Goal: Find specific page/section: Find specific page/section

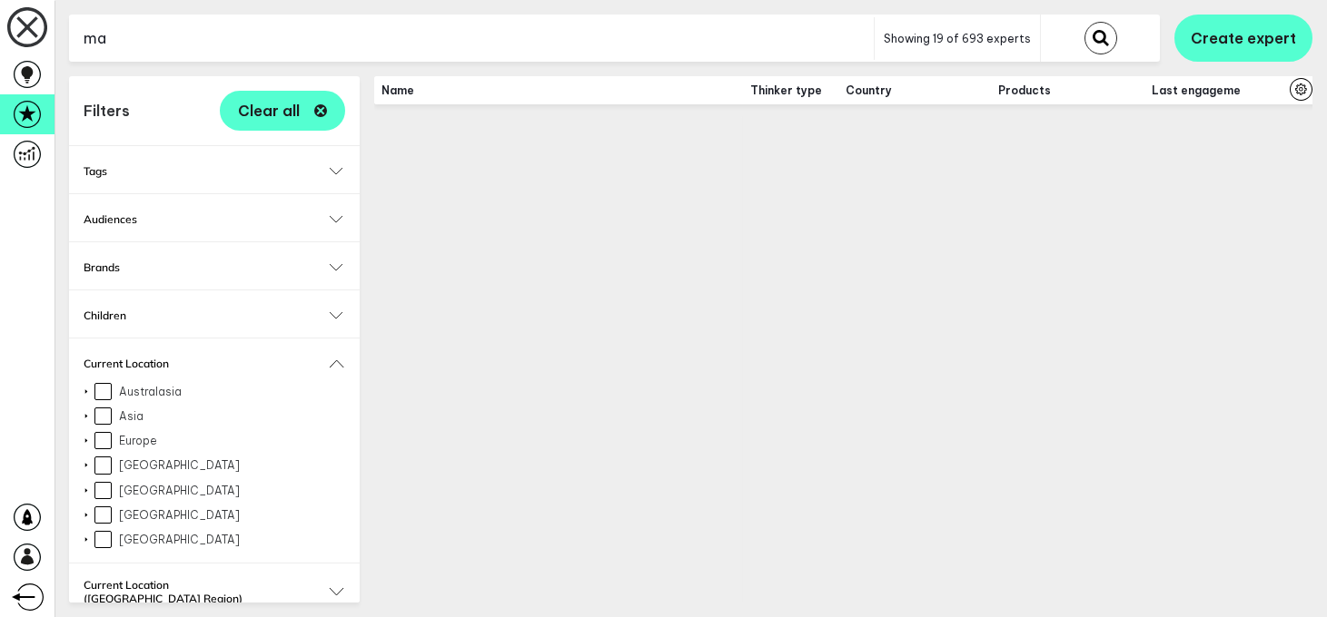
type input "m"
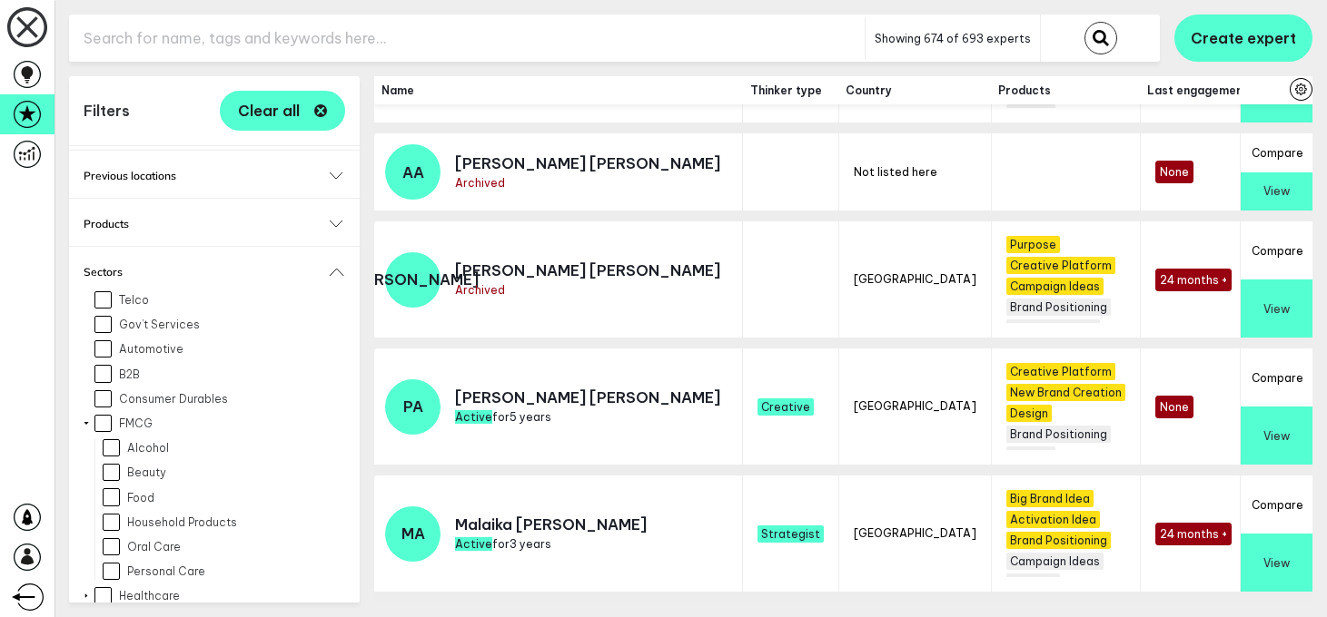
scroll to position [899, 0]
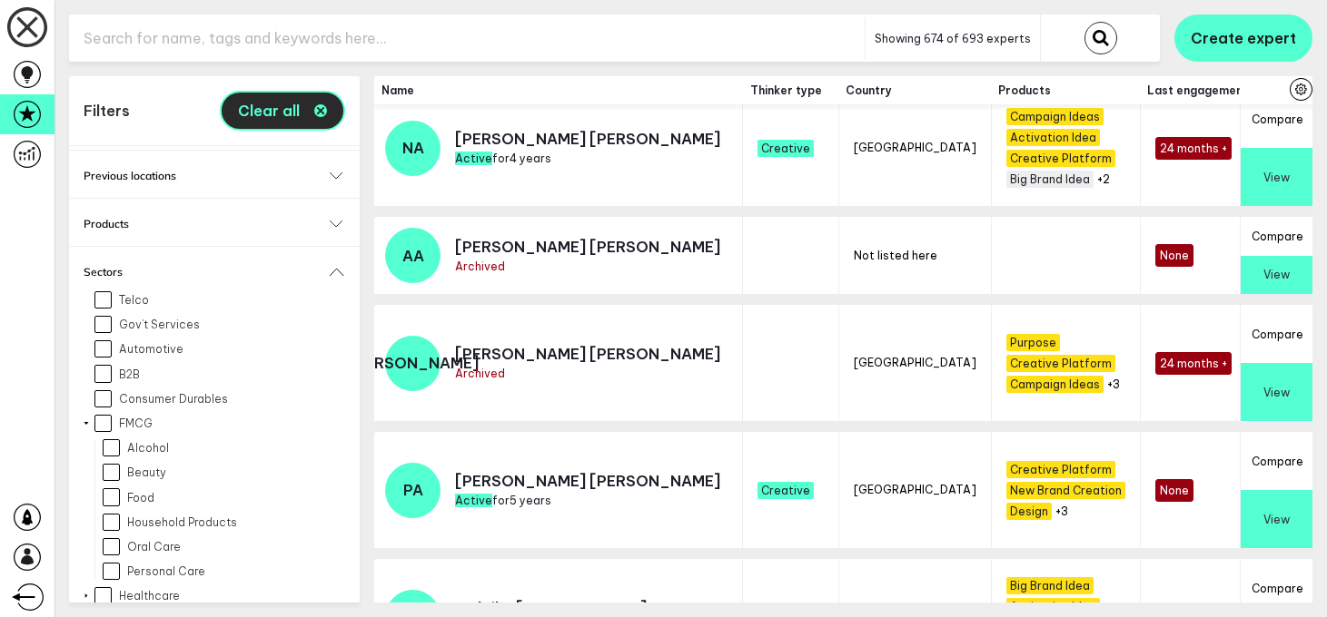
click at [314, 110] on icon "button" at bounding box center [320, 110] width 13 height 13
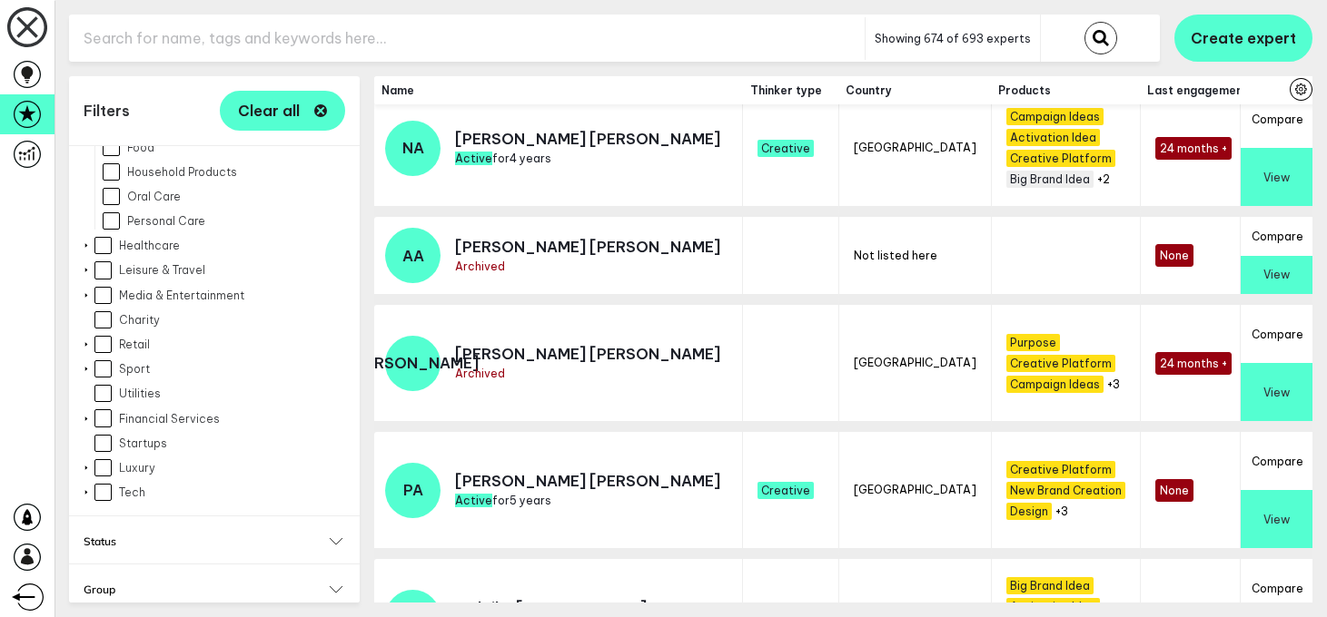
scroll to position [1282, 0]
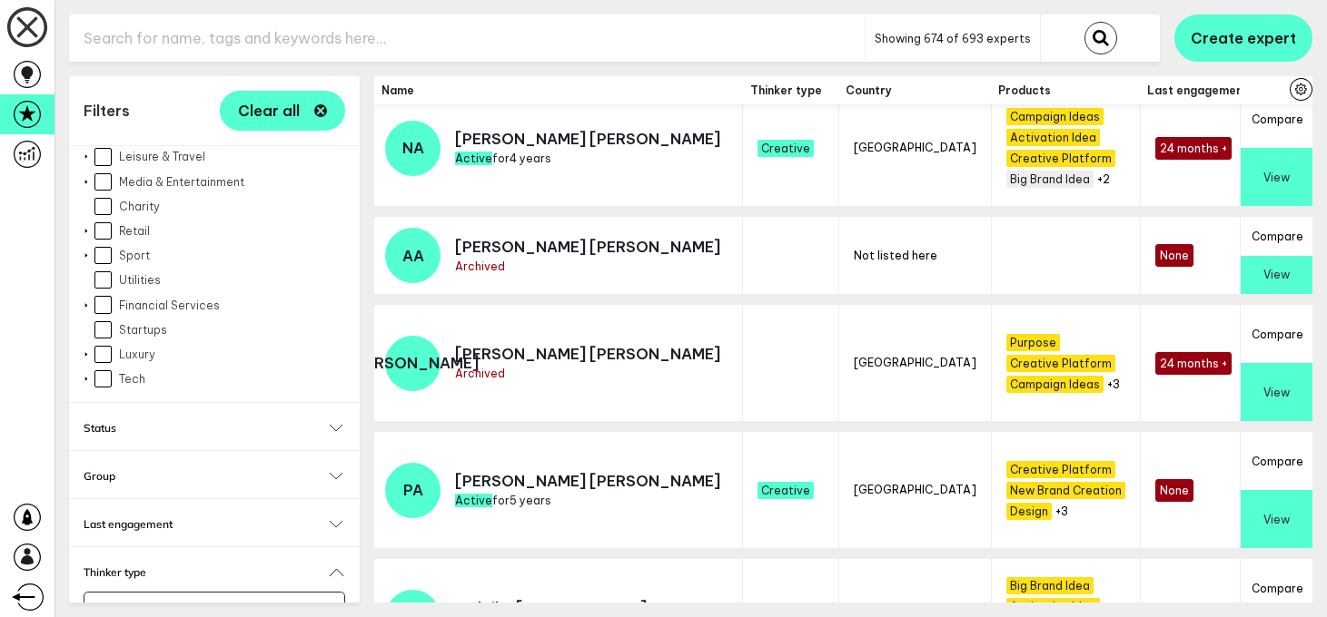
click at [168, 580] on div "Select... Select..." at bounding box center [215, 604] width 262 height 48
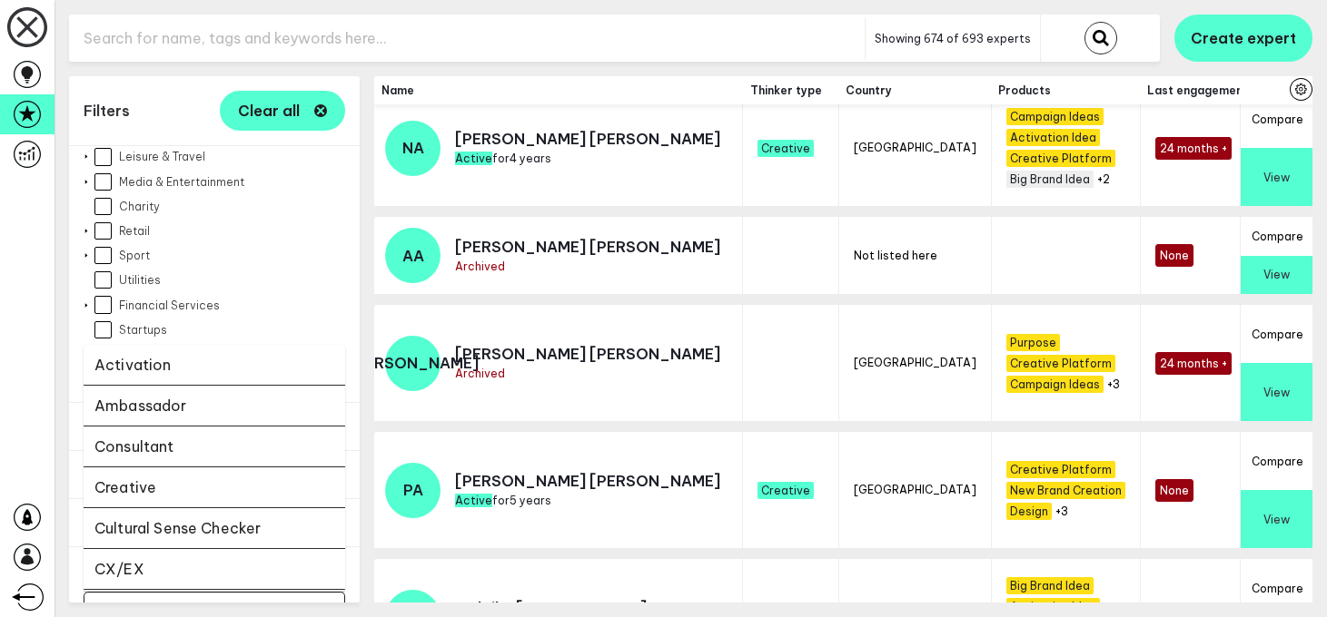
click at [169, 600] on input "Select..." at bounding box center [202, 610] width 213 height 21
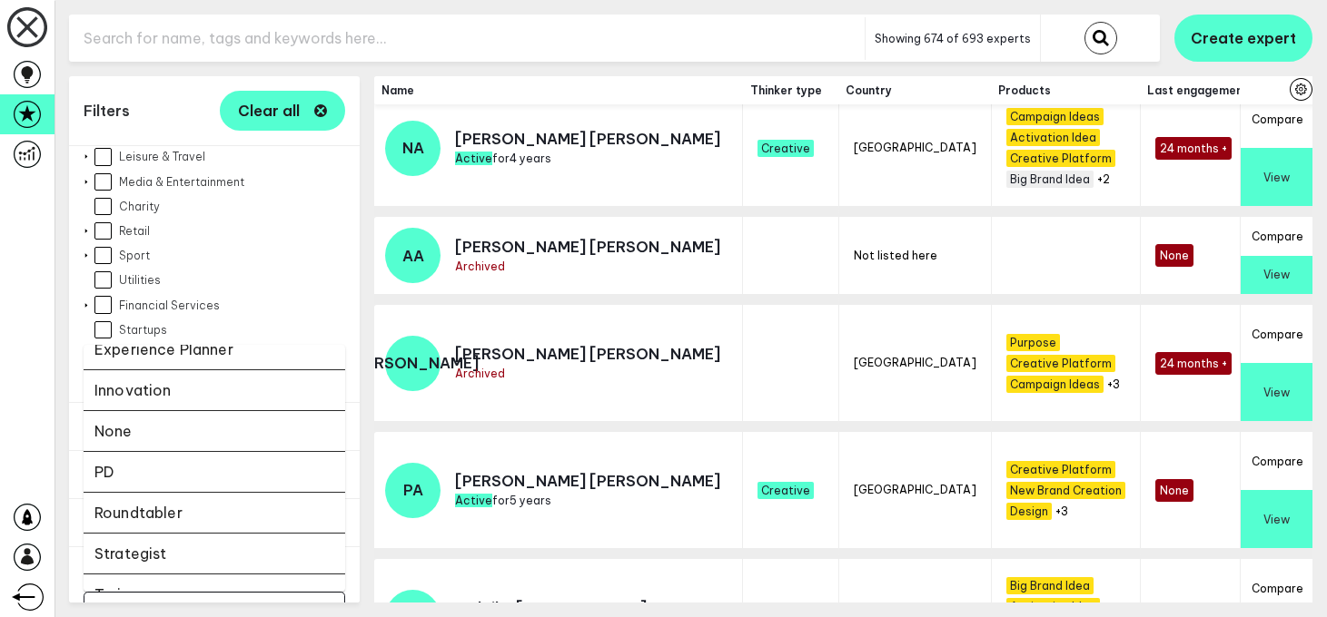
scroll to position [447, 0]
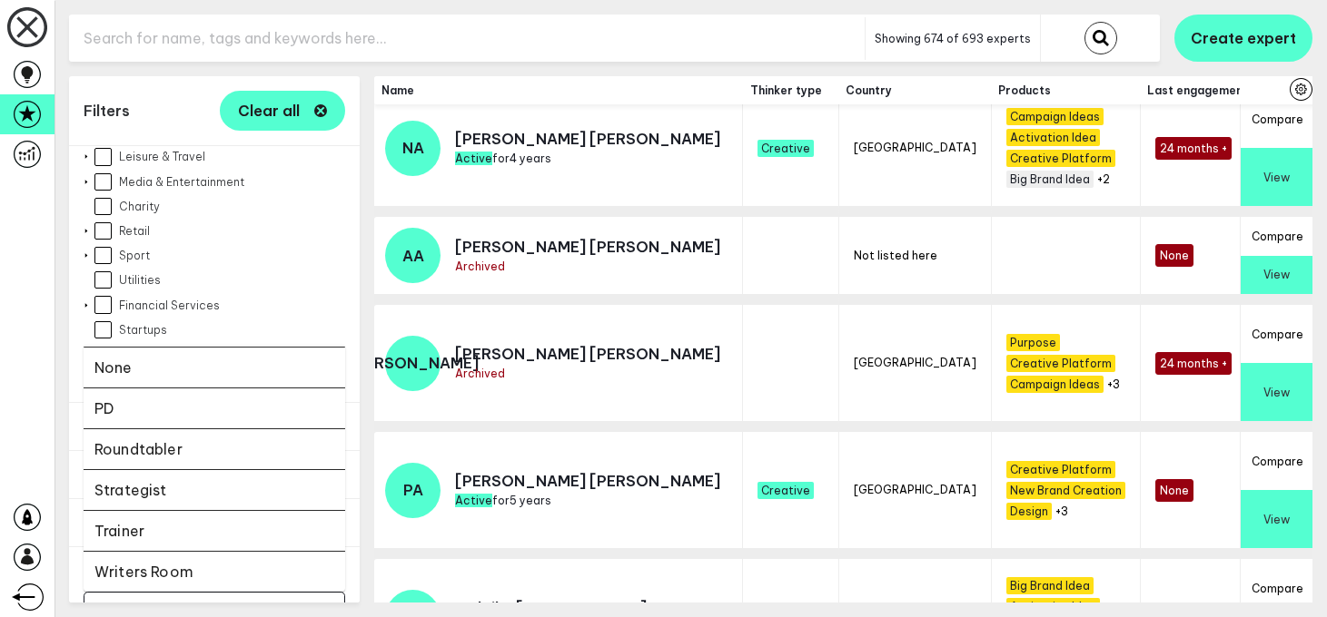
click at [147, 393] on li "PD" at bounding box center [215, 409] width 262 height 41
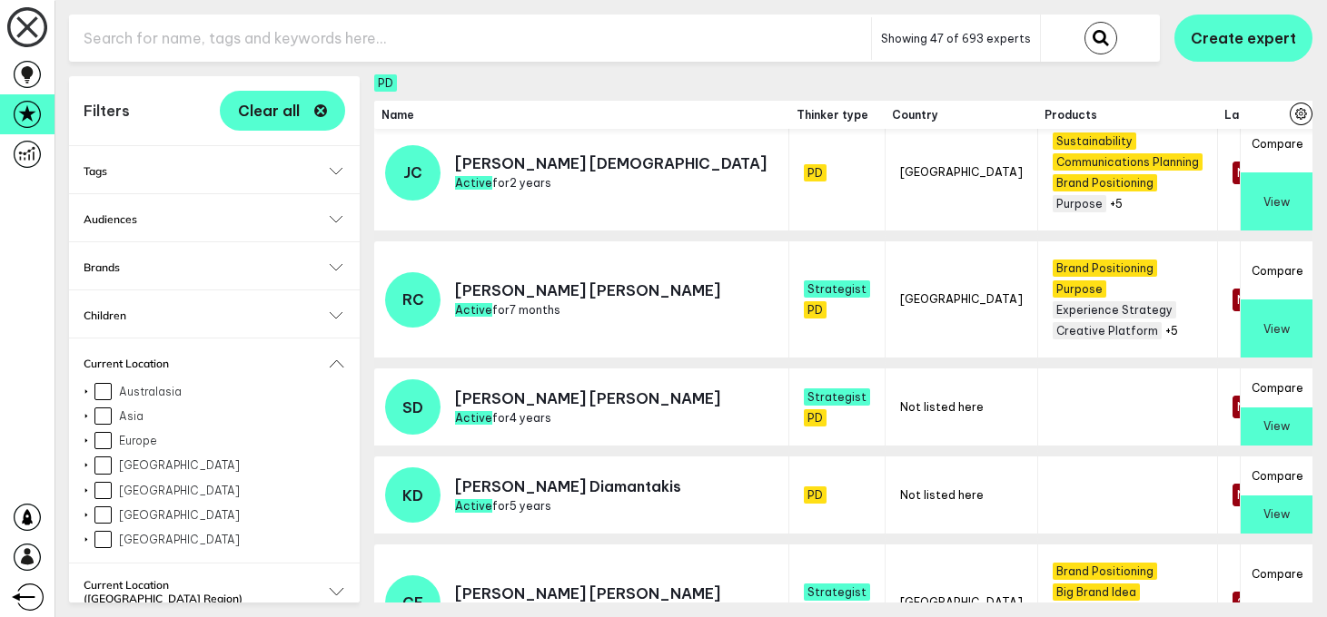
scroll to position [906, 0]
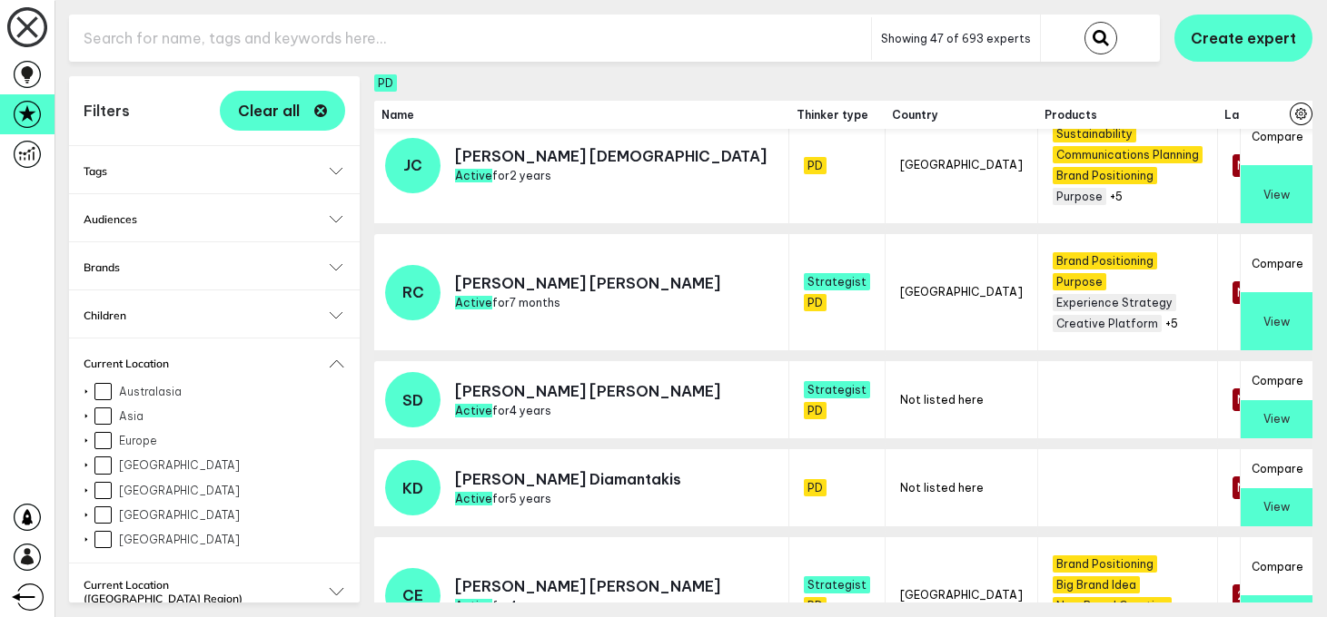
click at [203, 39] on input "text" at bounding box center [470, 38] width 802 height 44
type input "football"
click at [1084, 22] on button "submit" at bounding box center [1100, 38] width 33 height 33
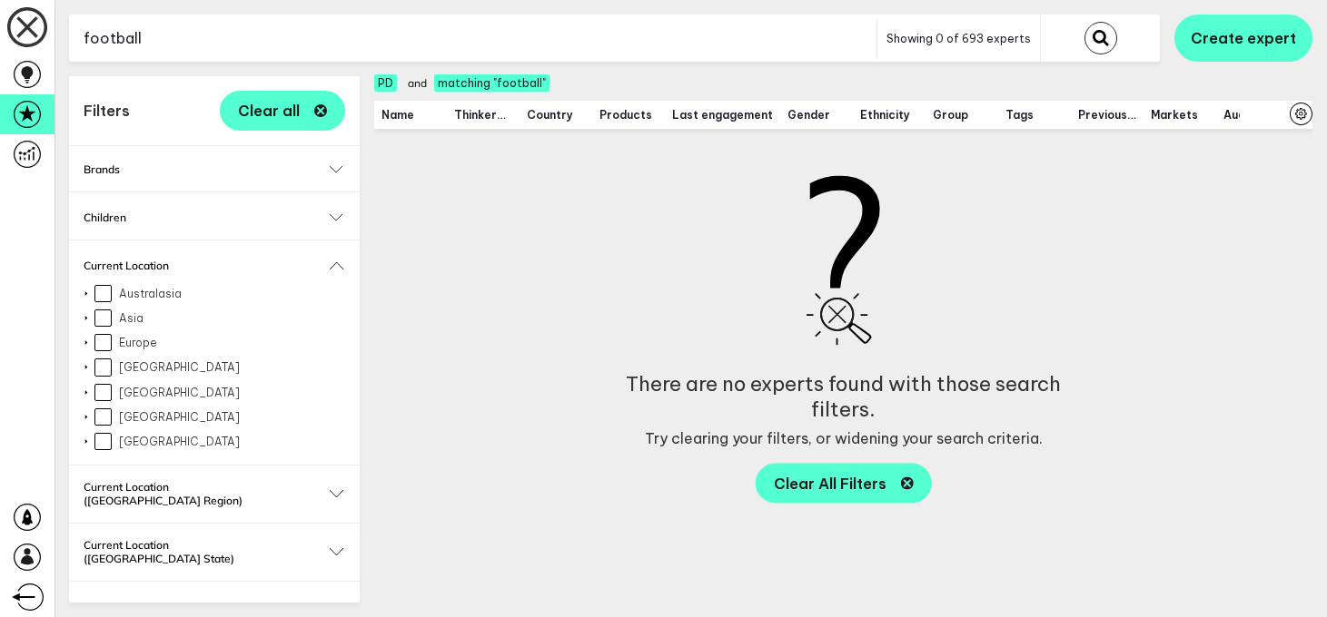
scroll to position [97, 0]
click at [330, 262] on button "Current Location" at bounding box center [215, 267] width 262 height 14
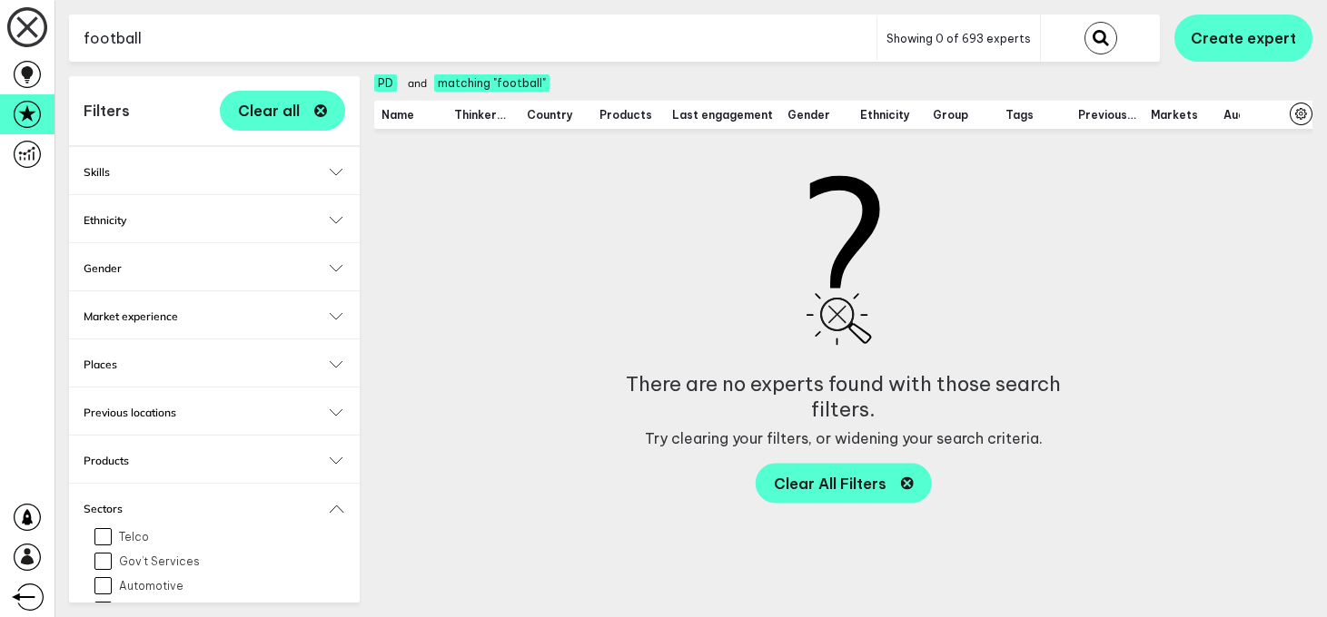
scroll to position [423, 0]
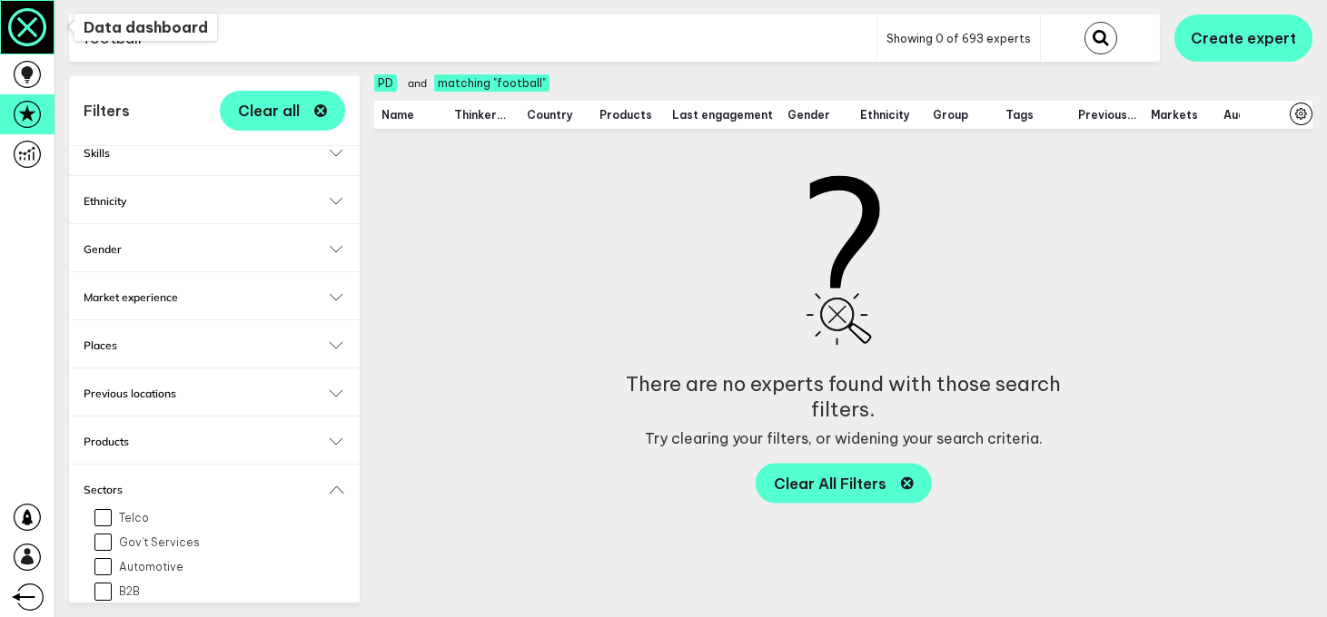
drag, startPoint x: 122, startPoint y: 30, endPoint x: 6, endPoint y: 30, distance: 115.3
click at [6, 30] on div "Data dashboard Projects Experts Reports & exports Products Django admin Logout …" at bounding box center [663, 308] width 1327 height 617
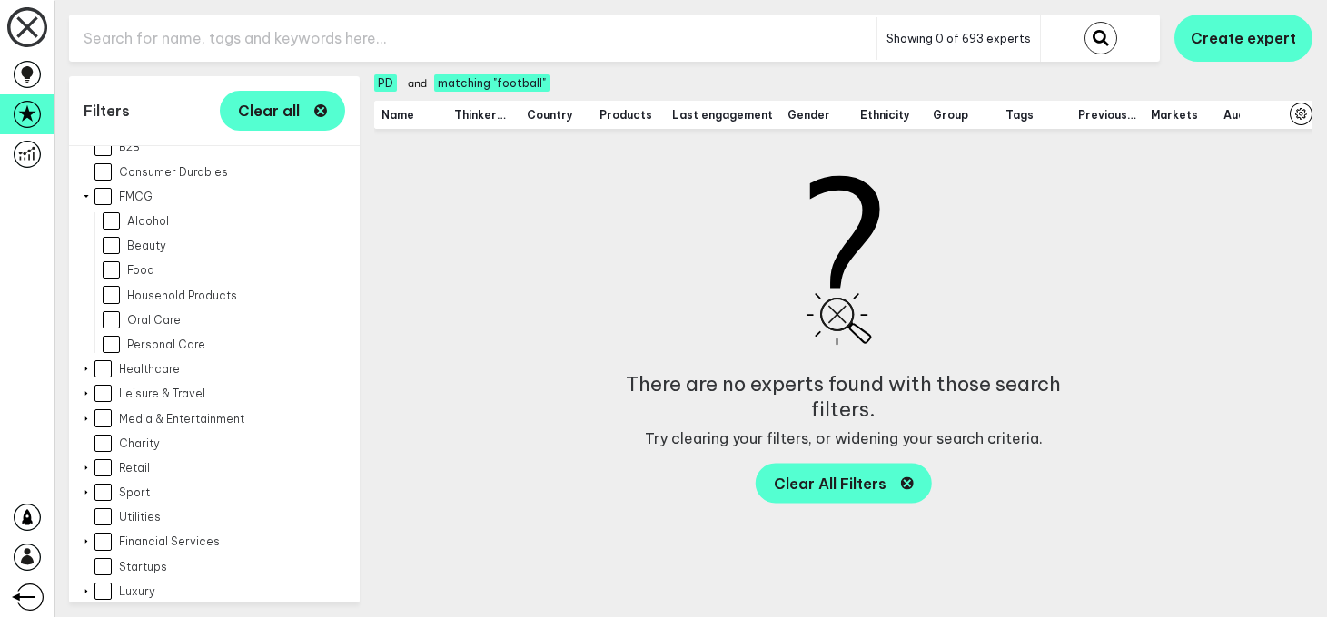
scroll to position [865, 0]
click at [88, 192] on div at bounding box center [86, 199] width 7 height 15
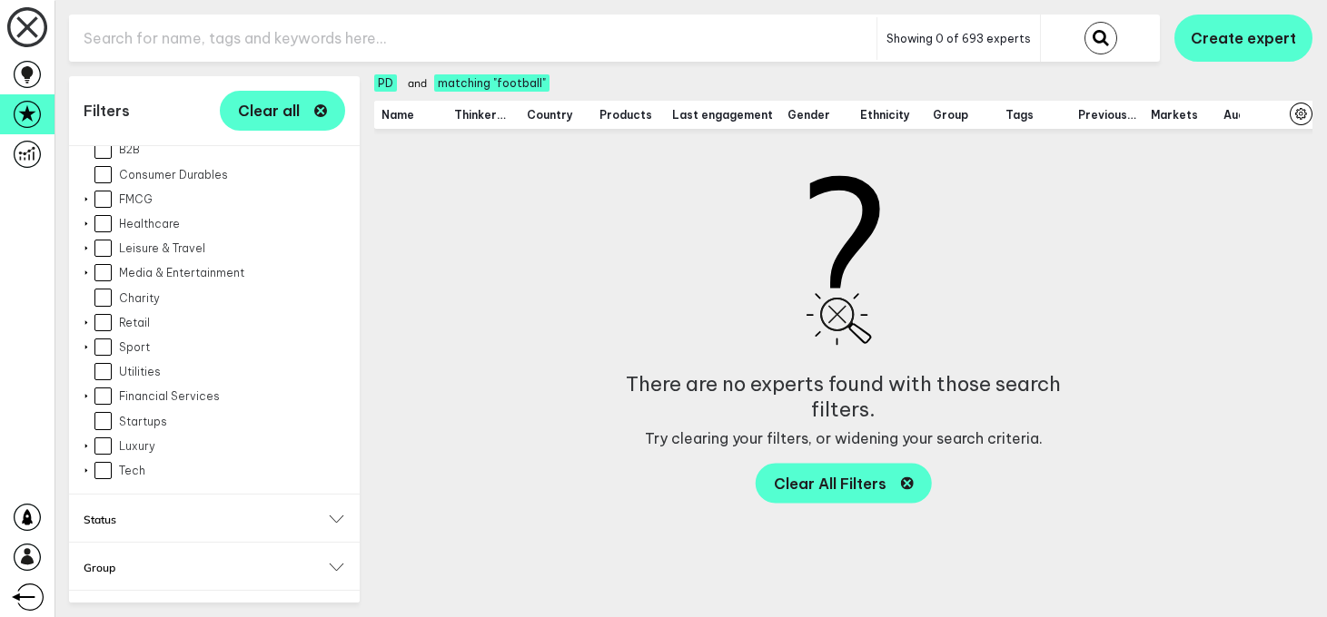
click at [108, 339] on input "Sport" at bounding box center [102, 347] width 17 height 17
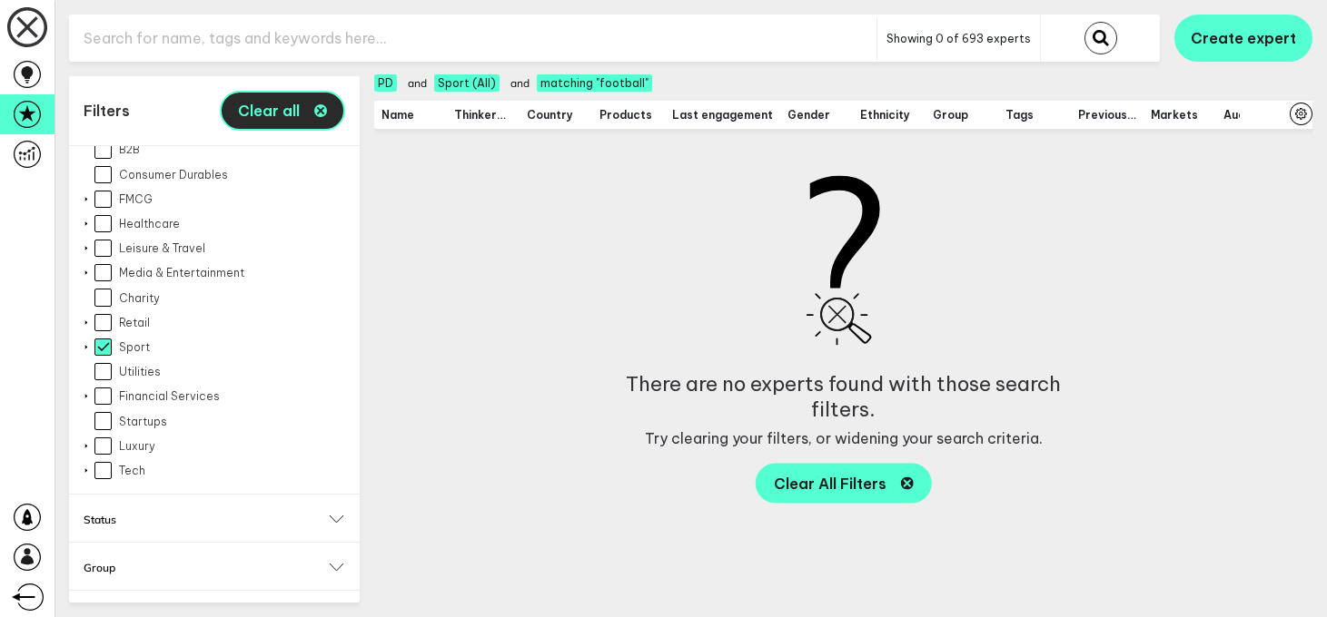
click at [255, 123] on button "Clear all" at bounding box center [282, 111] width 125 height 40
click at [314, 109] on icon "button" at bounding box center [320, 110] width 13 height 13
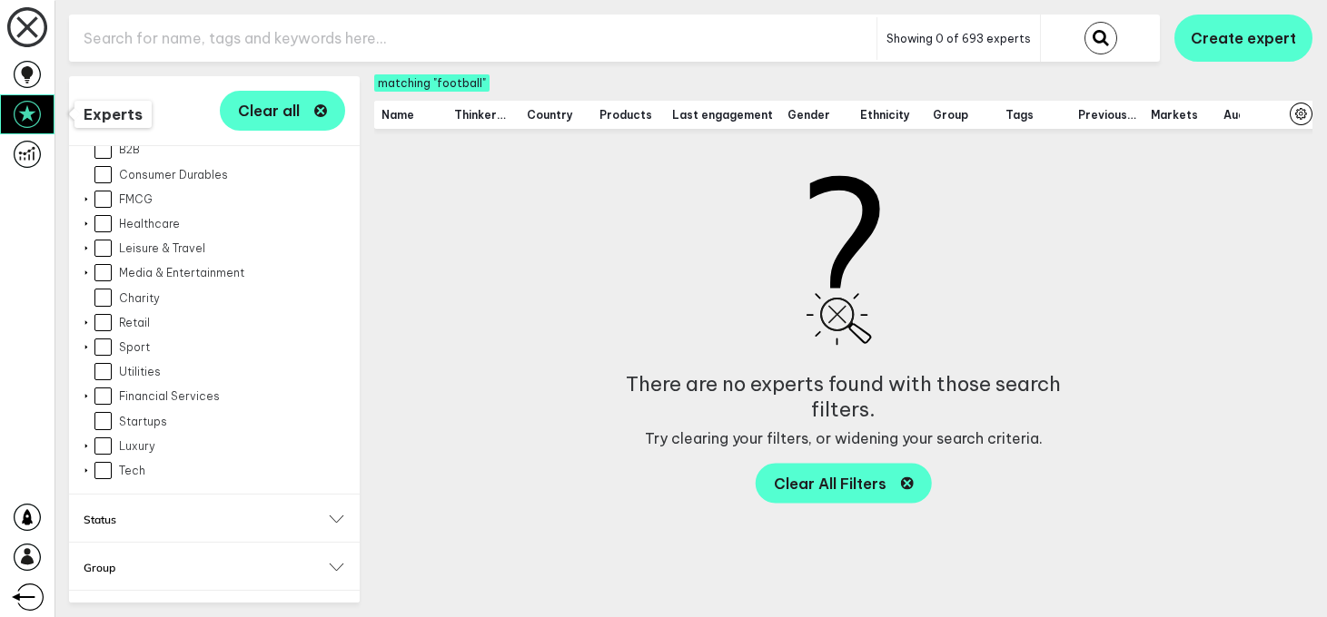
click at [47, 100] on link at bounding box center [27, 114] width 54 height 40
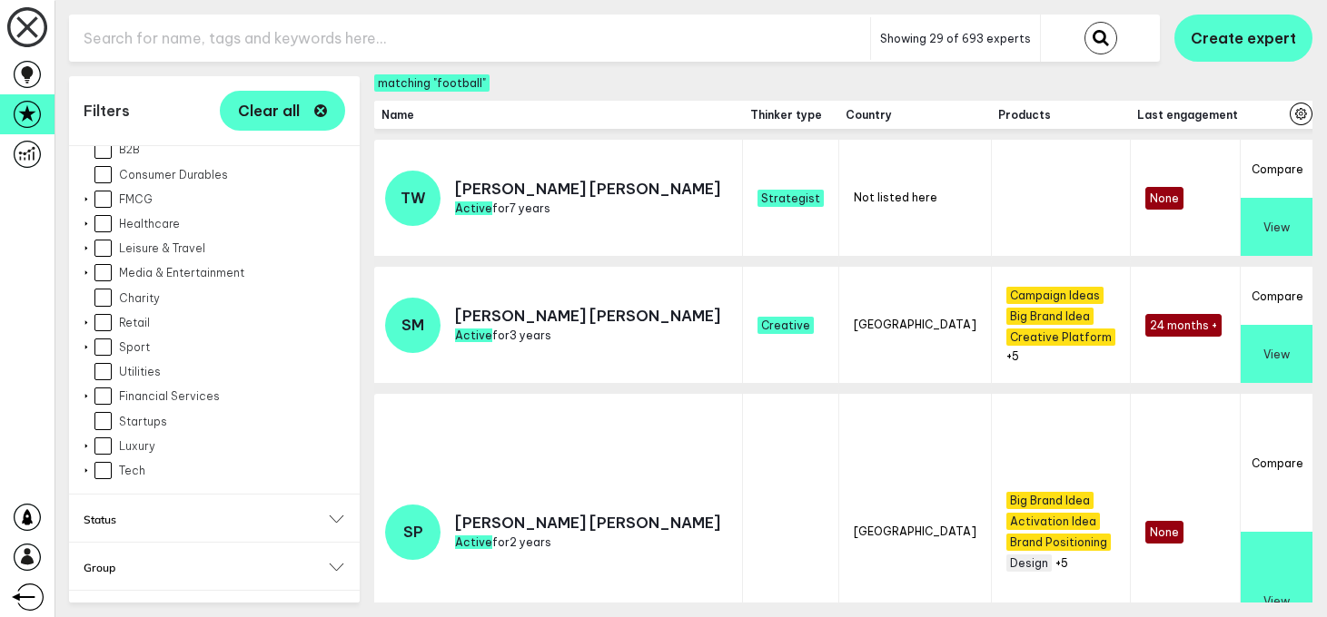
click at [104, 339] on input "Sport" at bounding box center [102, 347] width 17 height 17
checkbox input "true"
click at [30, 74] on icon at bounding box center [27, 74] width 12 height 16
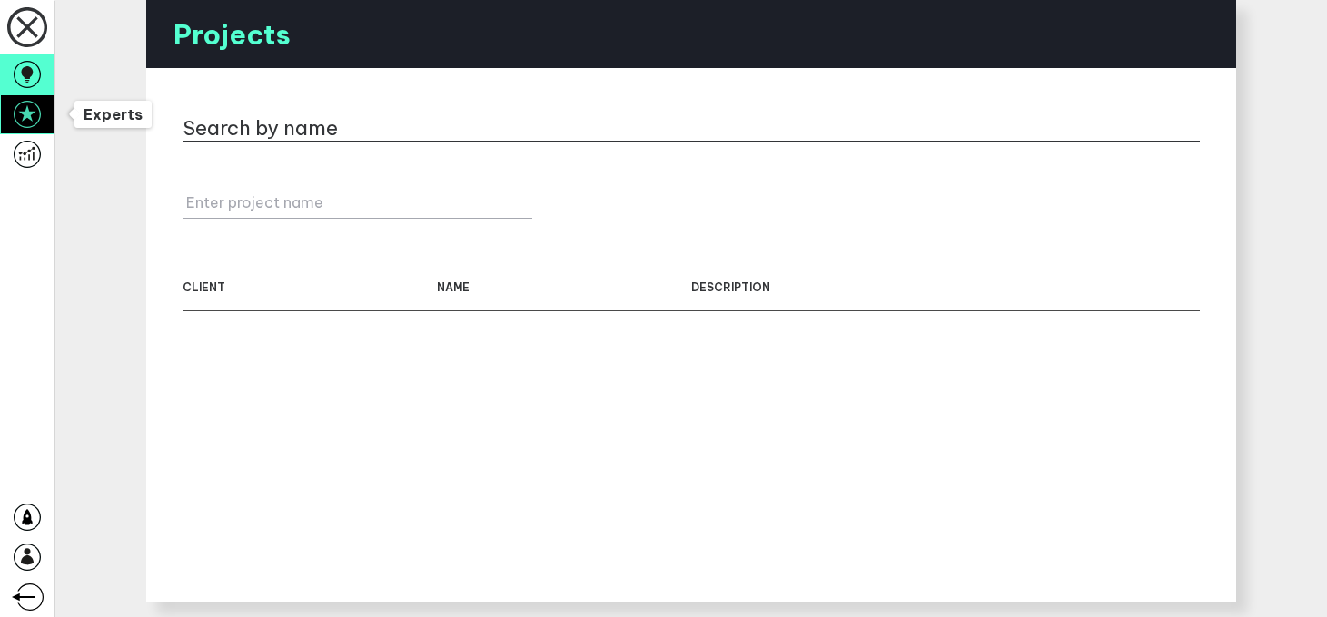
click at [30, 115] on icon at bounding box center [27, 114] width 27 height 27
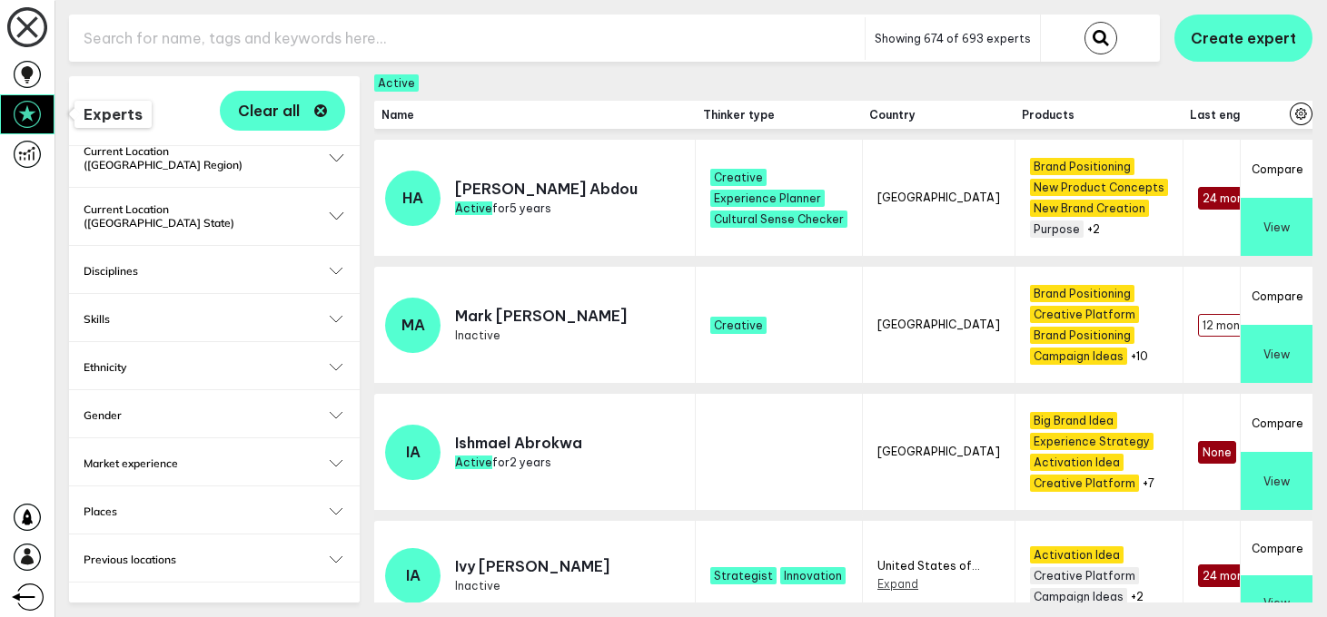
scroll to position [381, 0]
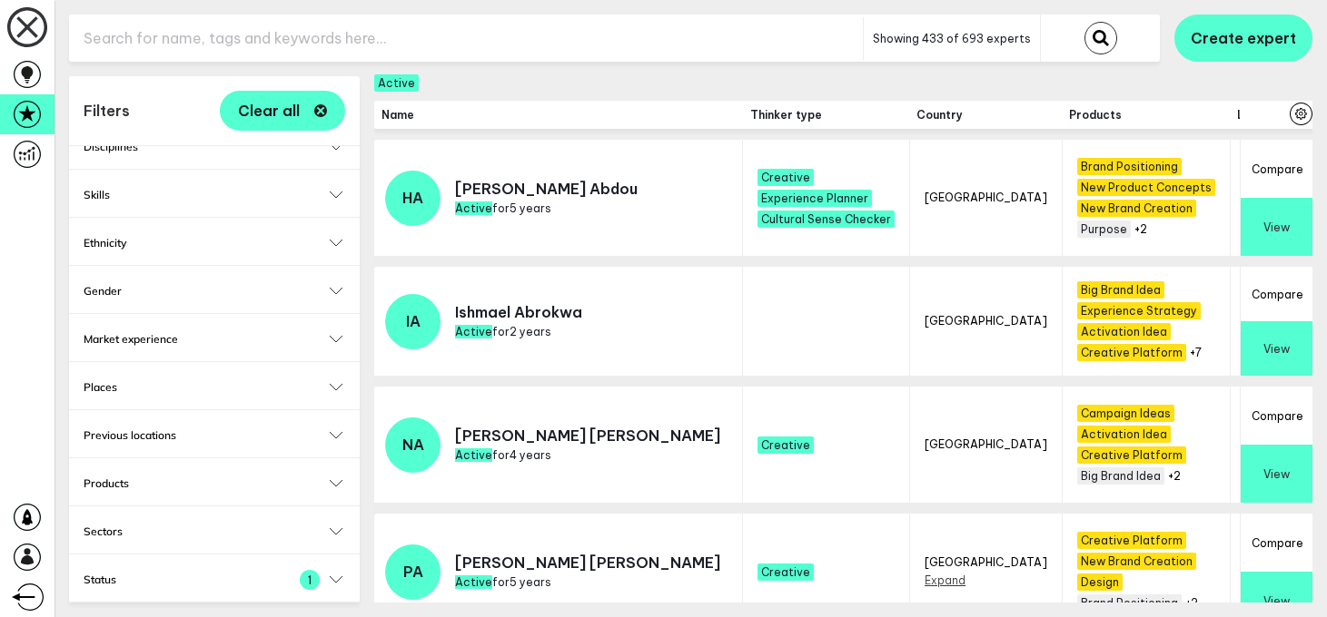
click at [198, 525] on h2 "Sectors" at bounding box center [215, 532] width 262 height 14
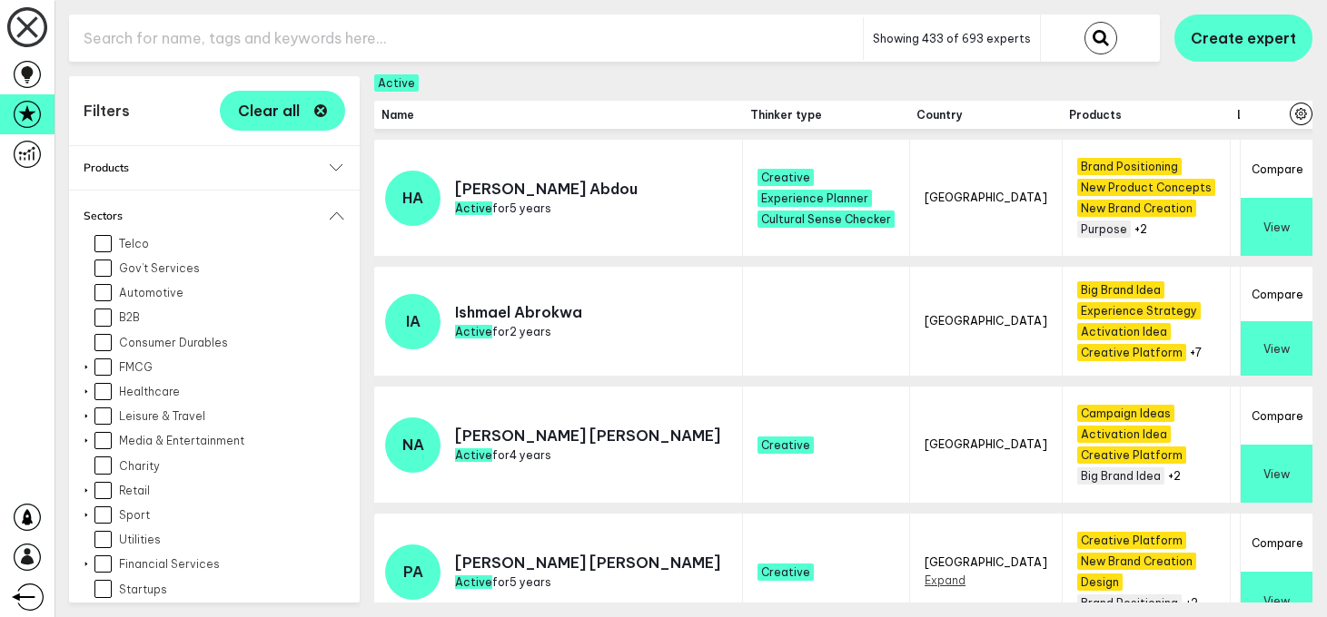
scroll to position [750, 0]
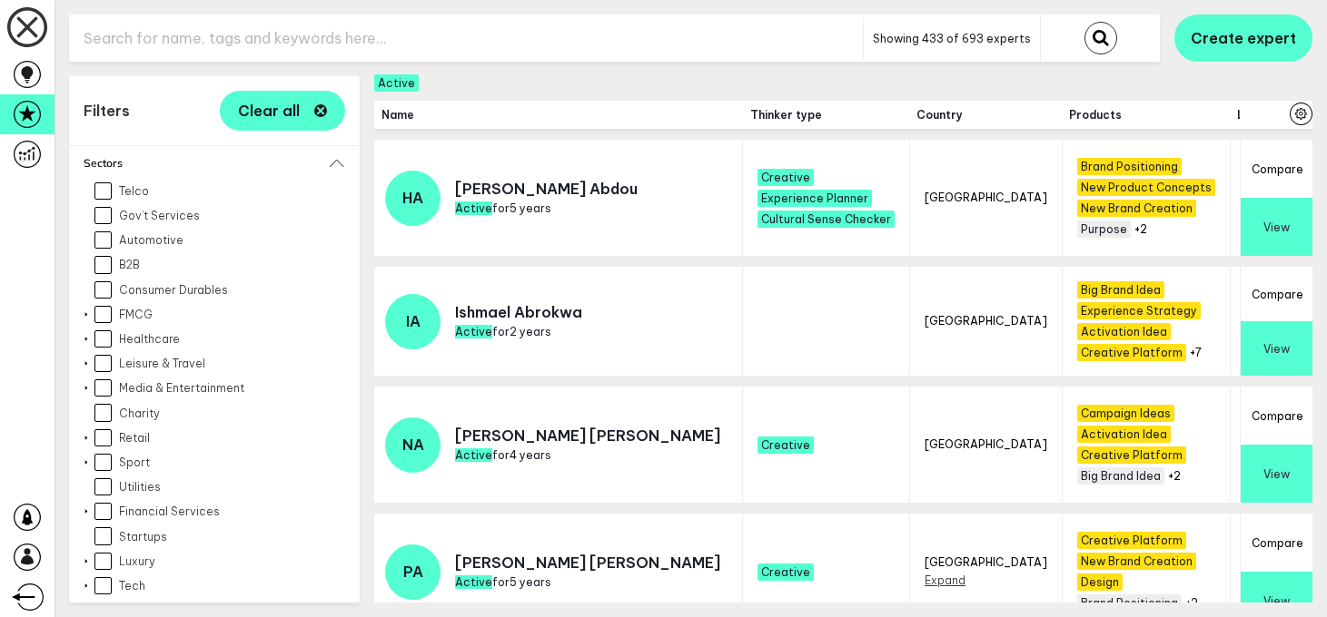
click at [106, 454] on input "Sport" at bounding box center [102, 462] width 17 height 17
checkbox input "true"
checkbox input "false"
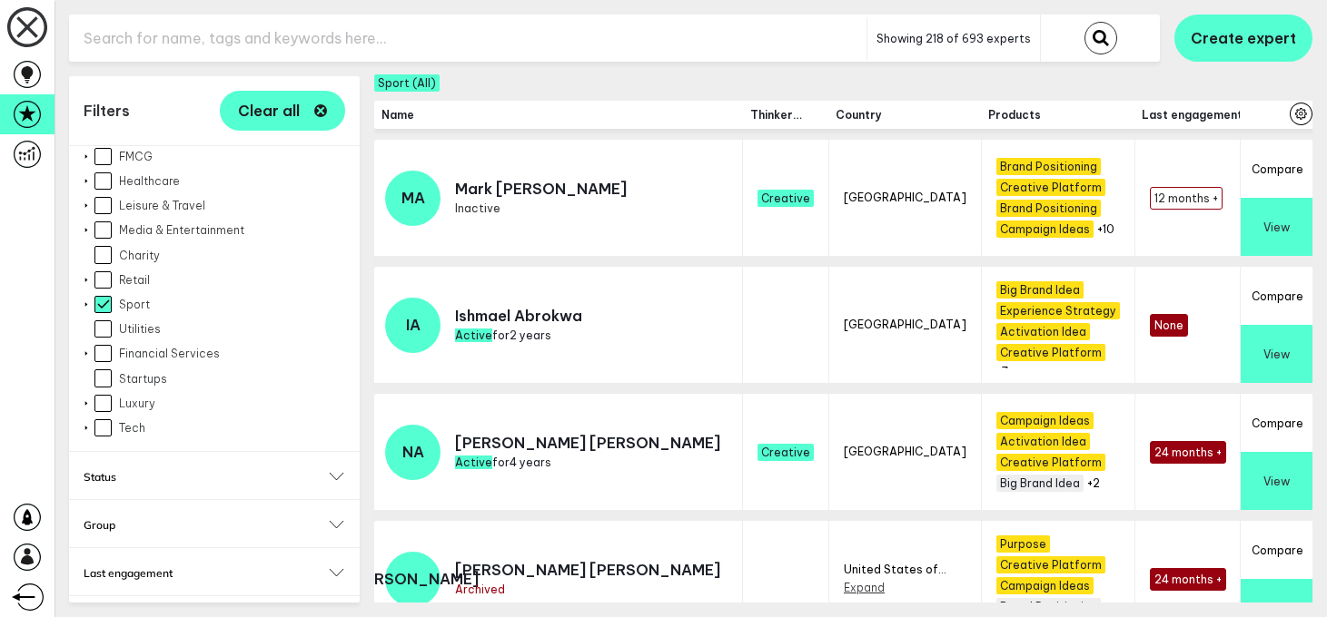
click at [155, 615] on h2 "Thinker type" at bounding box center [215, 622] width 262 height 14
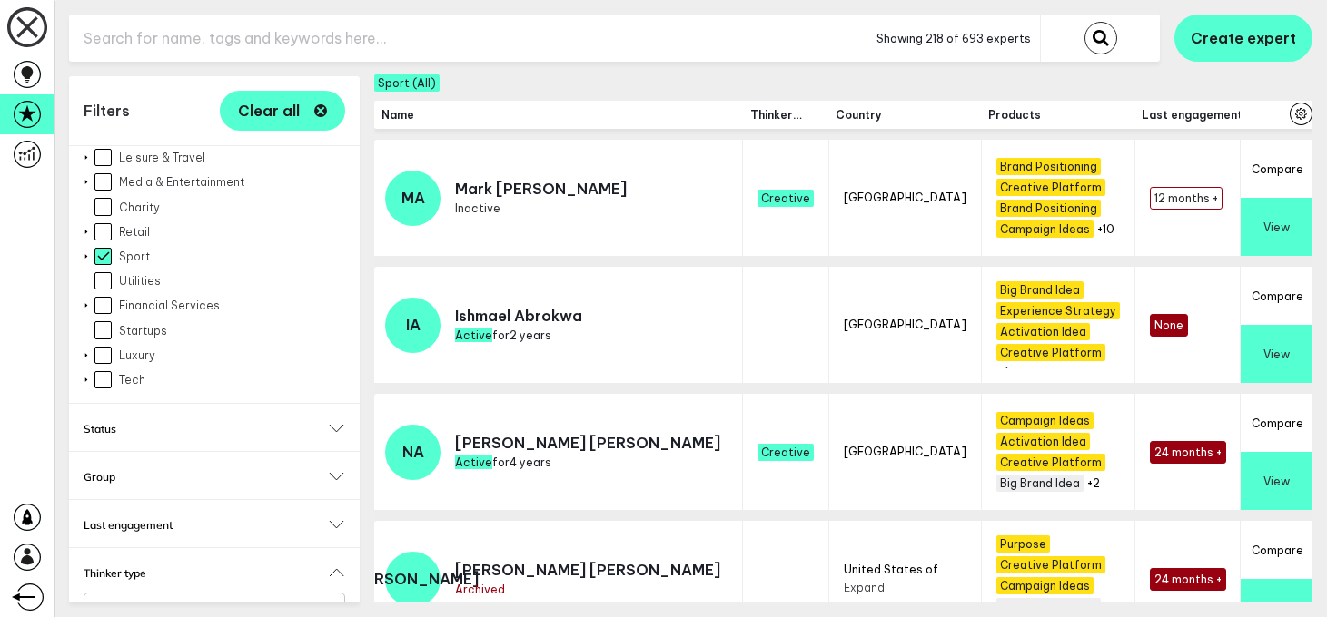
click at [194, 601] on input "Select..." at bounding box center [202, 611] width 213 height 21
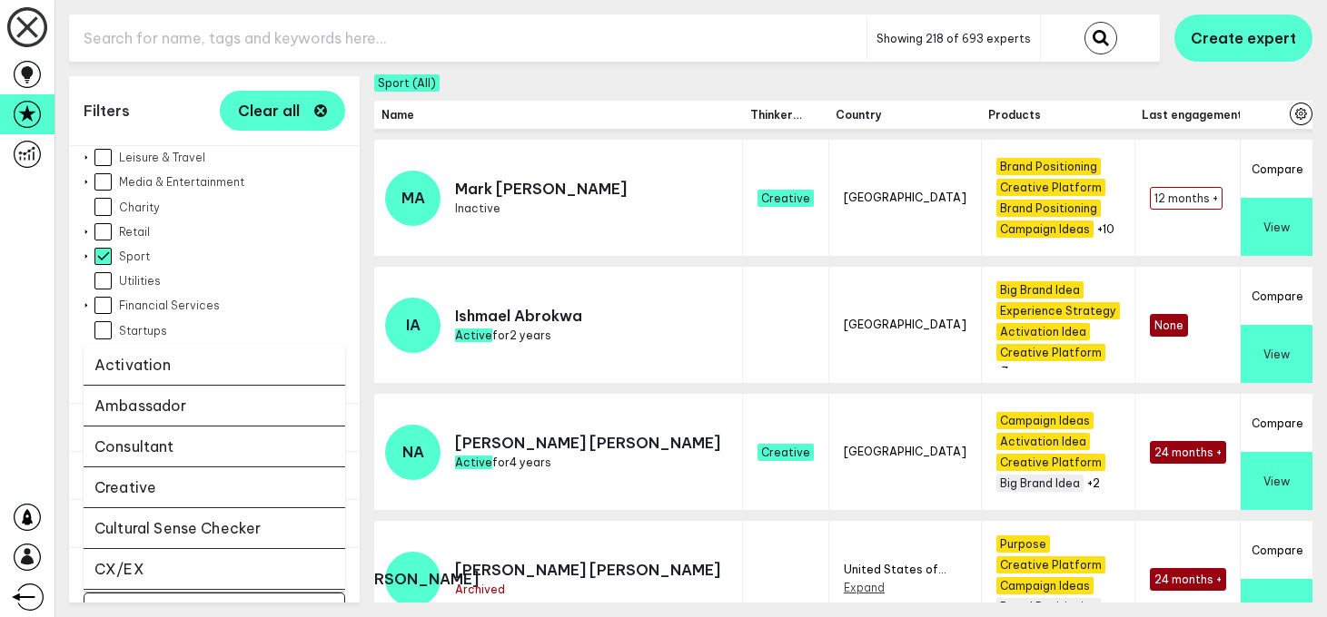
scroll to position [447, 0]
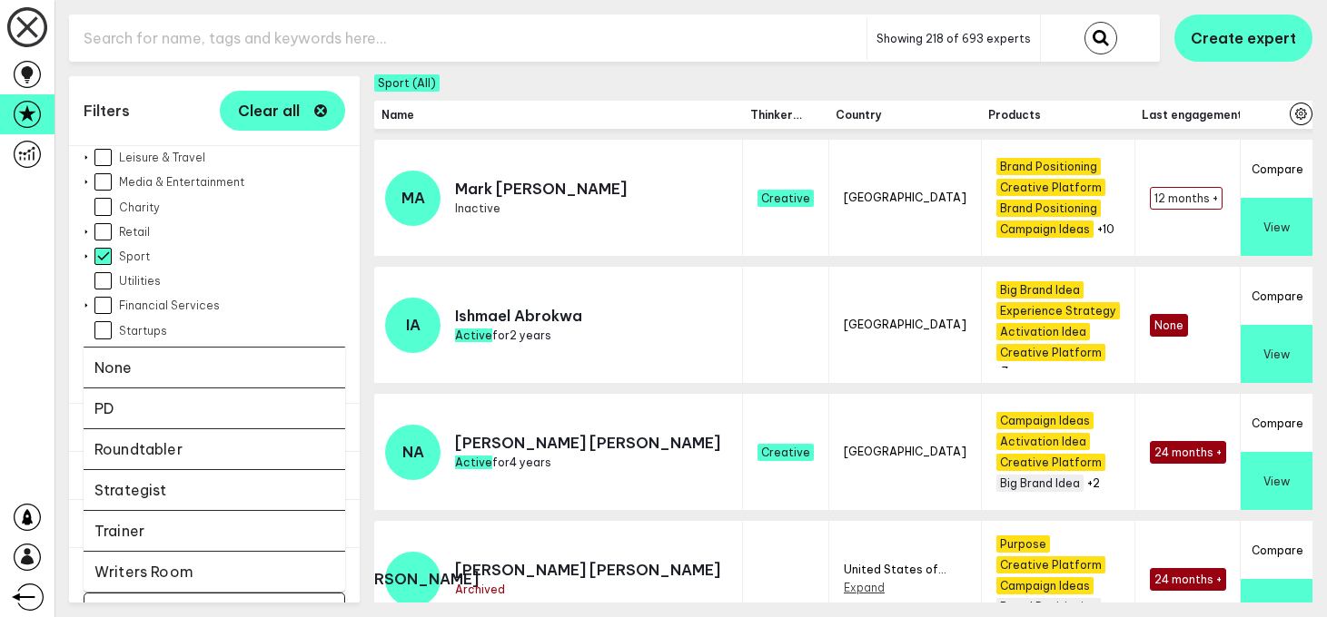
click at [148, 389] on li "PD" at bounding box center [215, 409] width 262 height 41
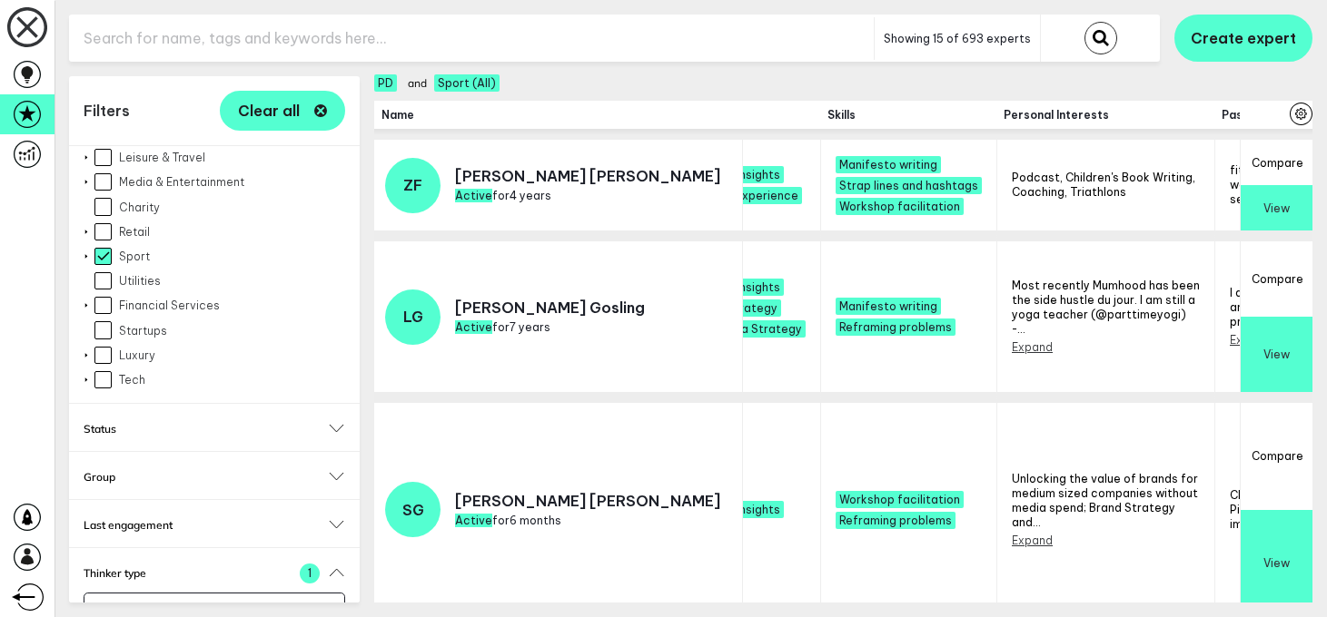
scroll to position [0, 2183]
